Goal: Navigation & Orientation: Find specific page/section

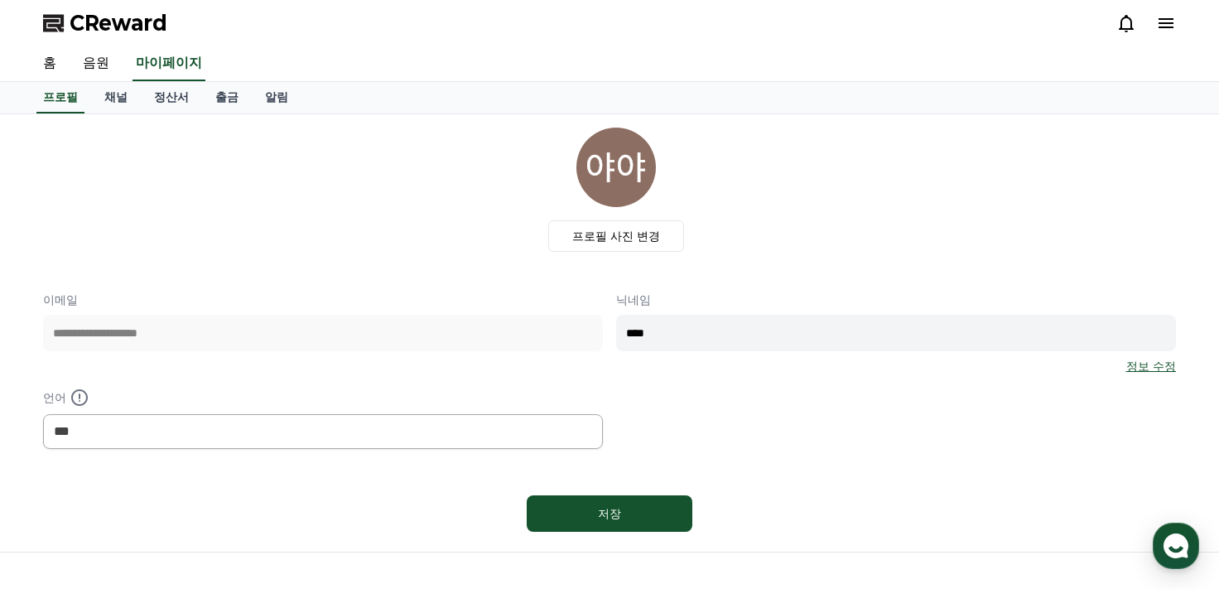
select select "**********"
click at [87, 62] on link "음원" at bounding box center [96, 63] width 53 height 35
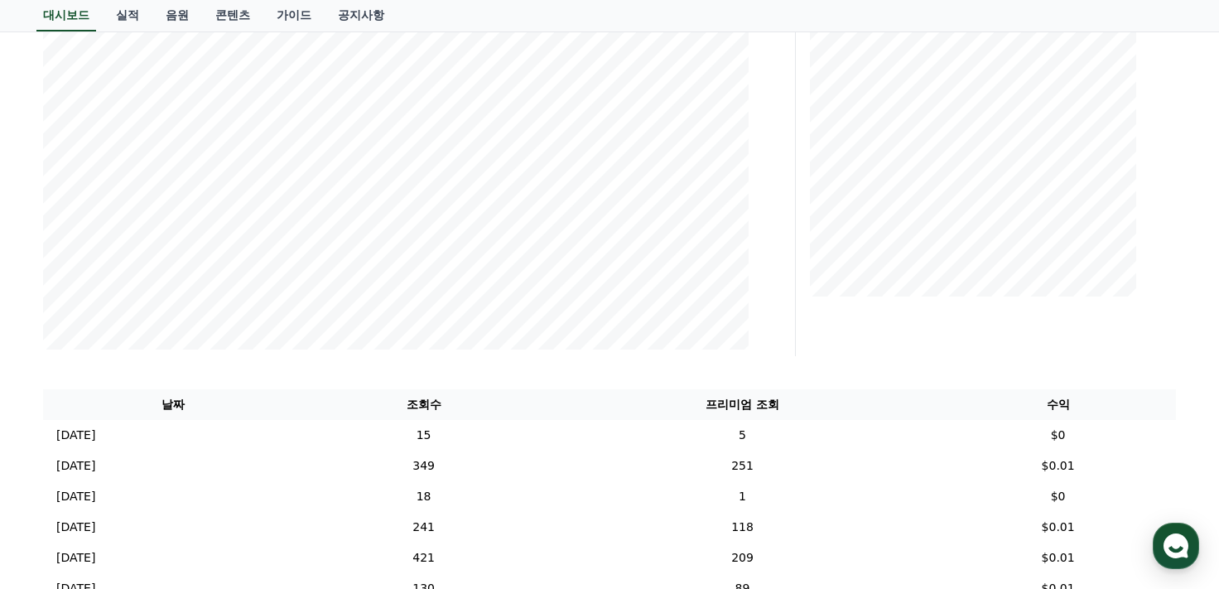
scroll to position [83, 0]
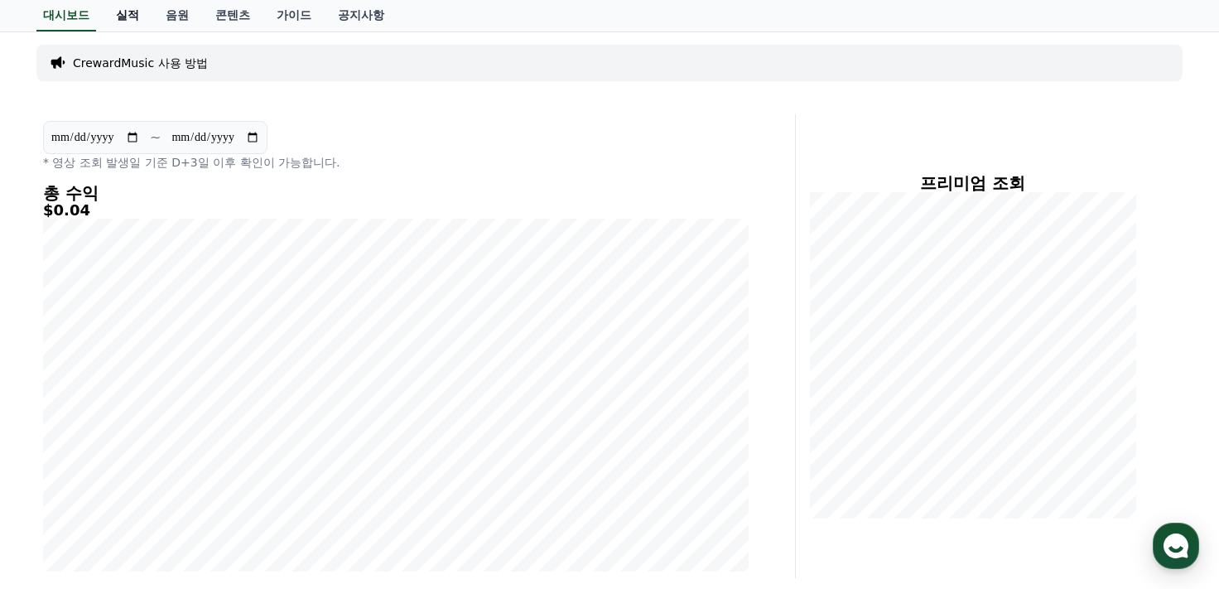
click at [146, 9] on link "실적" at bounding box center [128, 15] width 50 height 31
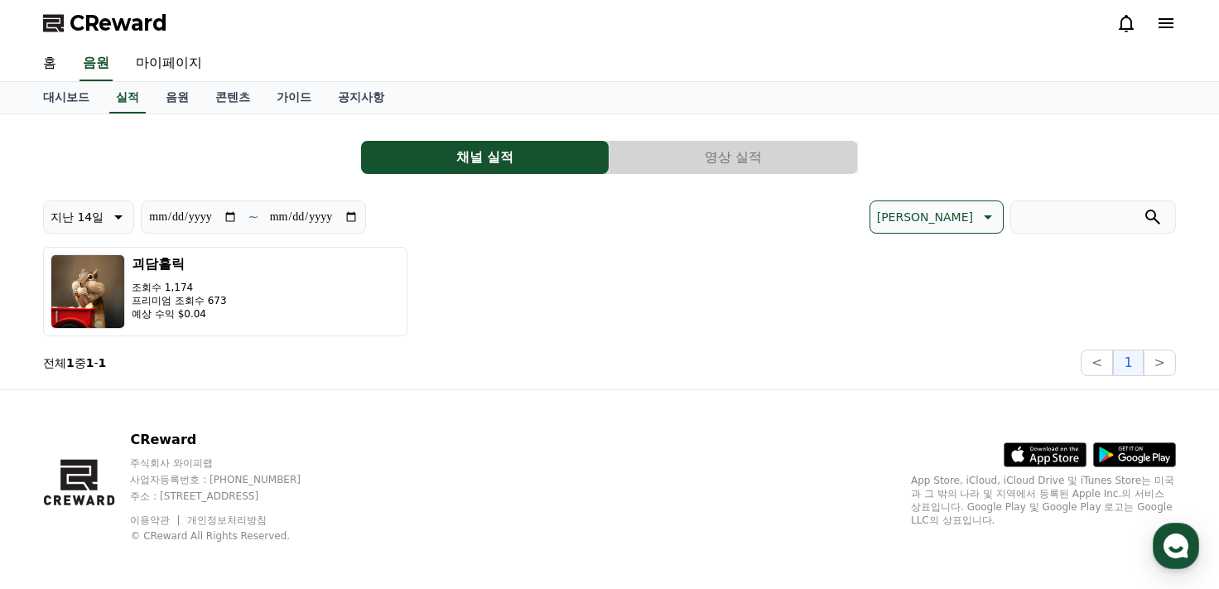
click at [718, 166] on button "영상 실적" at bounding box center [734, 157] width 248 height 33
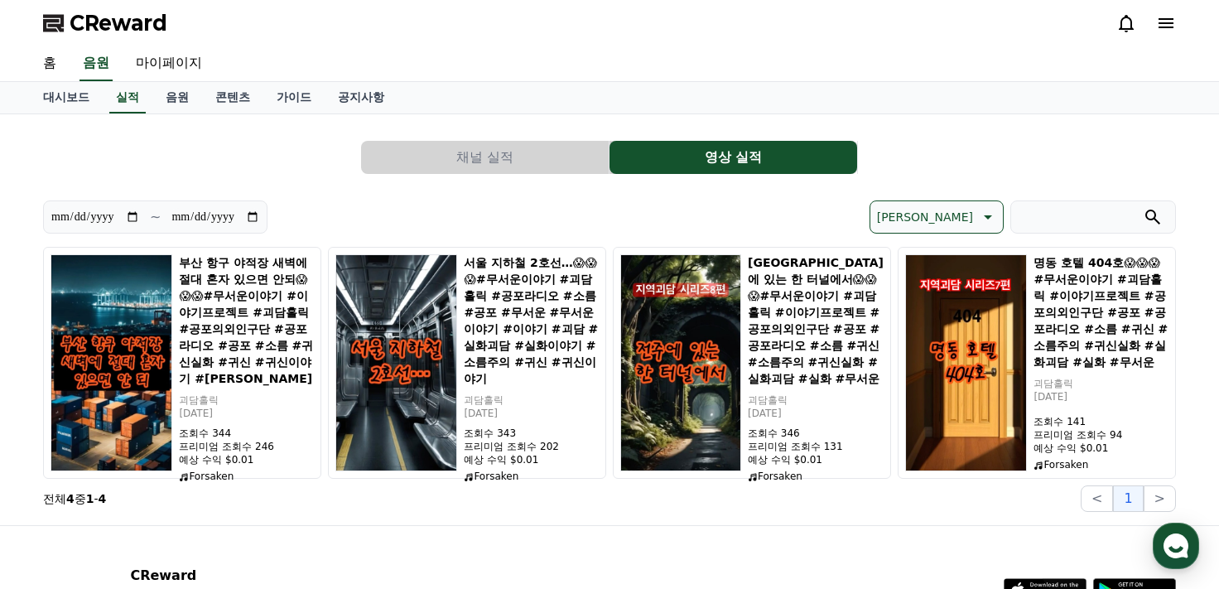
click at [527, 156] on button "채널 실적" at bounding box center [485, 157] width 248 height 33
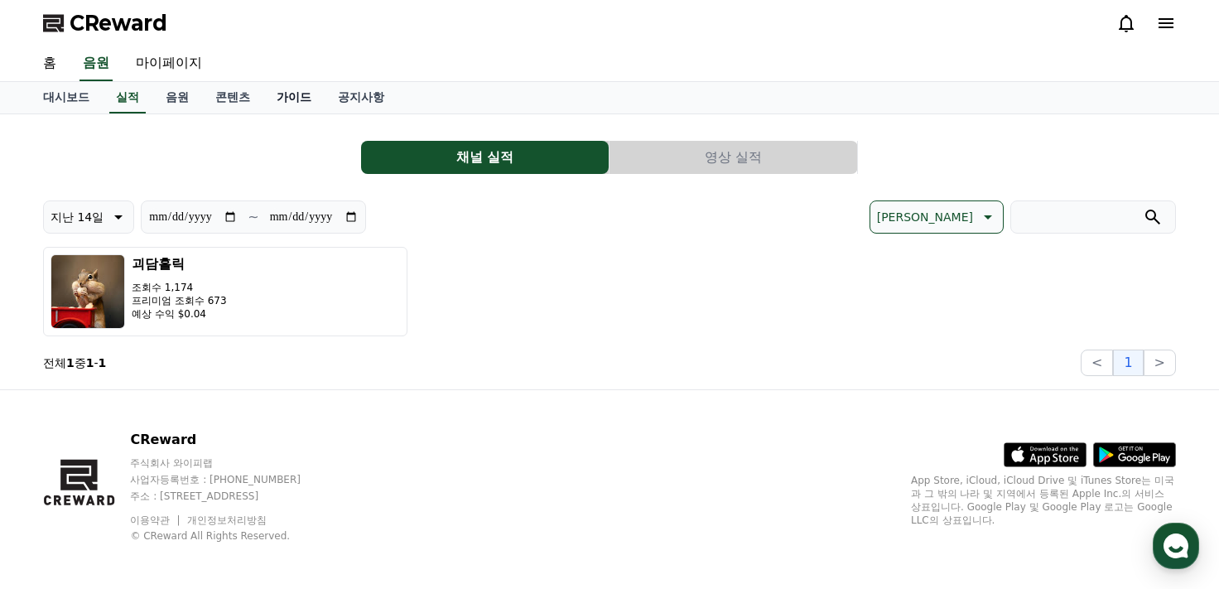
click at [263, 93] on link "가이드" at bounding box center [293, 97] width 61 height 31
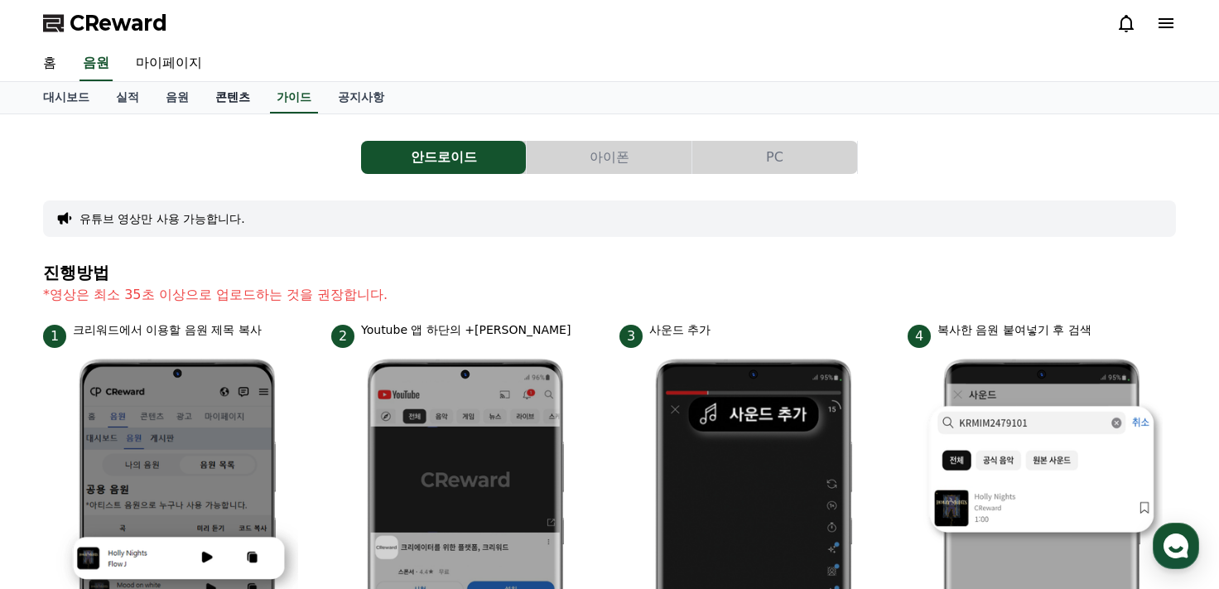
click at [245, 96] on link "콘텐츠" at bounding box center [232, 97] width 61 height 31
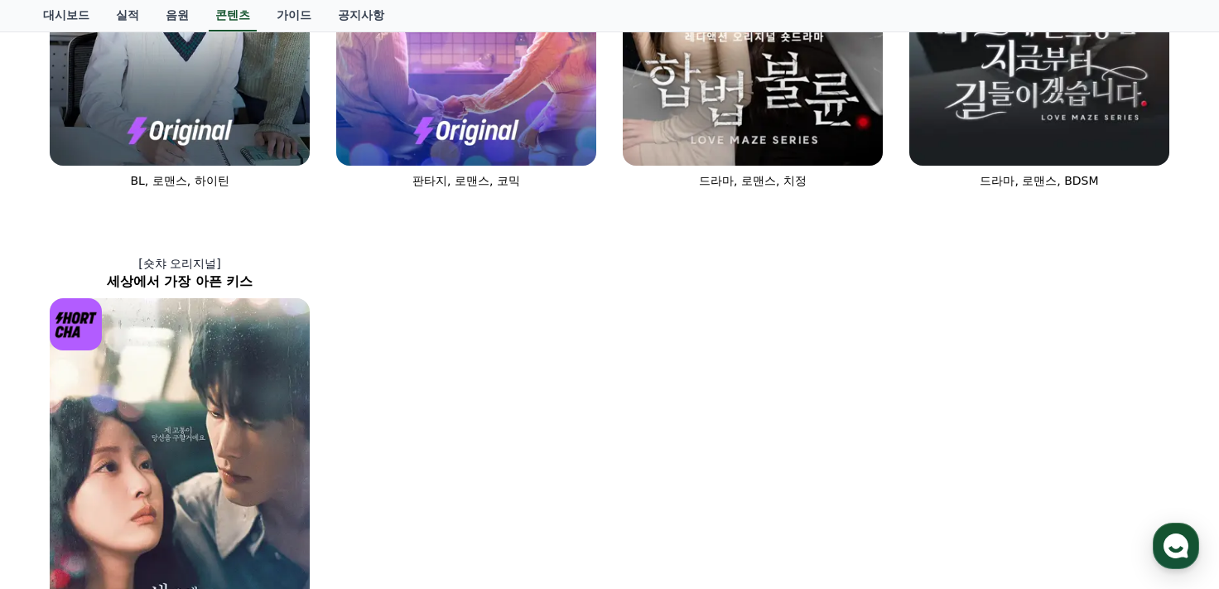
scroll to position [711, 0]
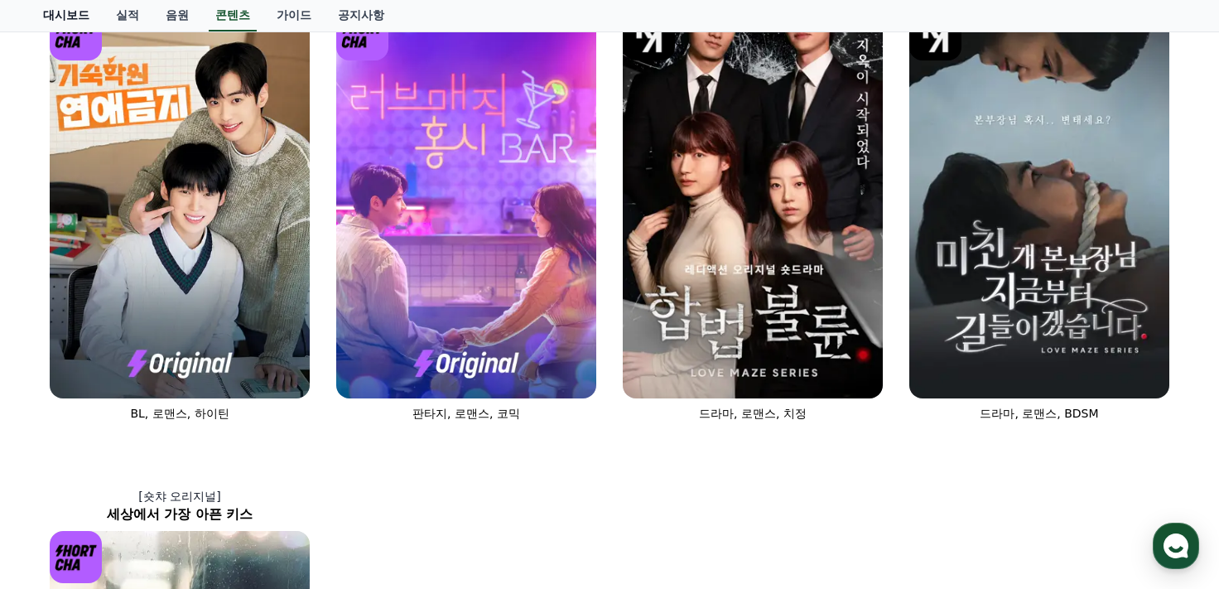
click at [37, 16] on link "대시보드" at bounding box center [66, 15] width 73 height 31
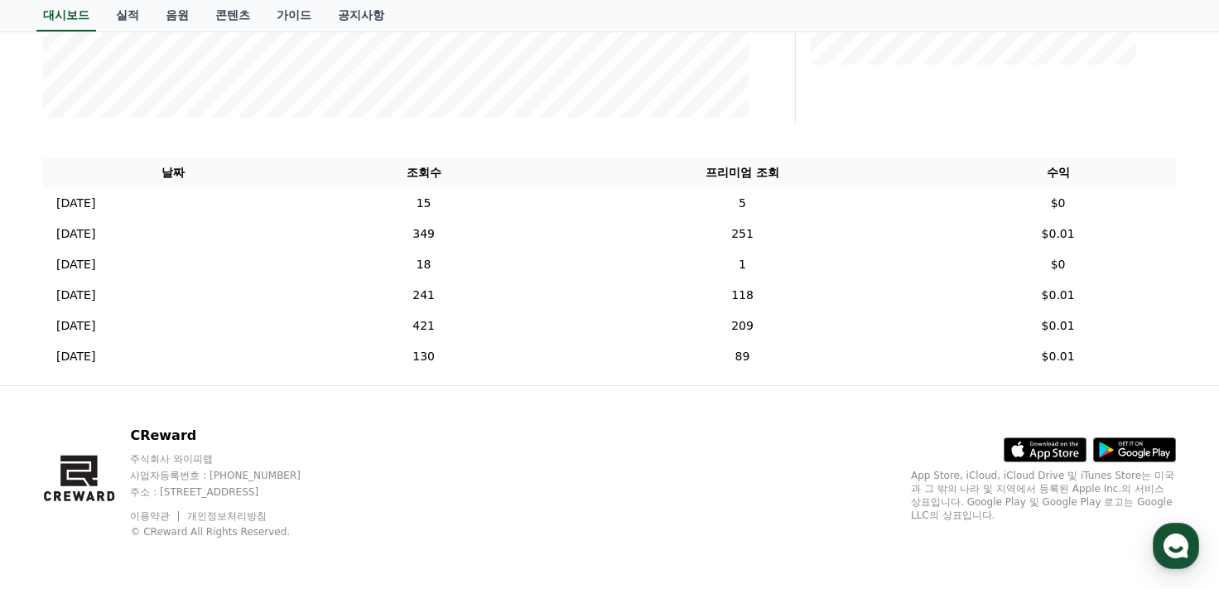
scroll to position [537, 0]
